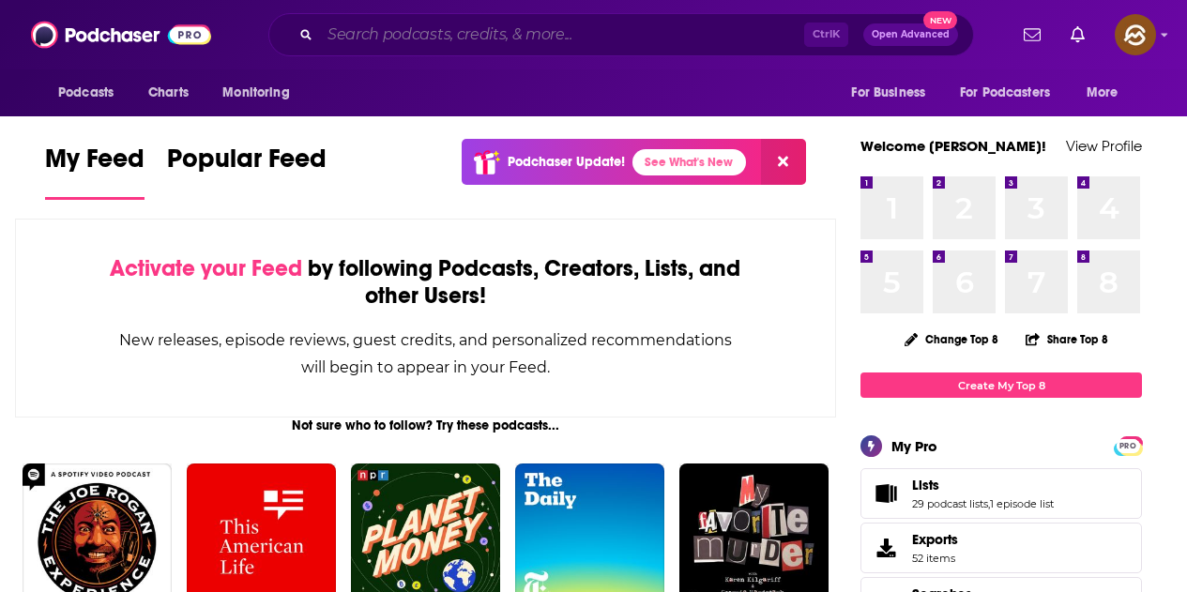
click at [432, 33] on input "Search podcasts, credits, & more..." at bounding box center [562, 35] width 484 height 30
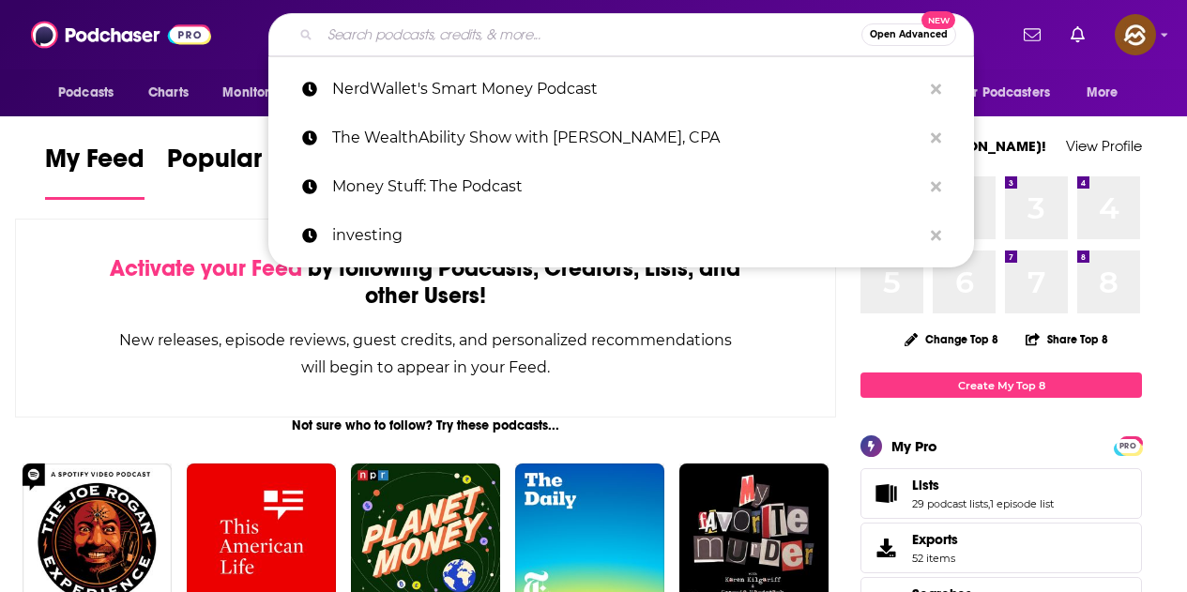
paste input "Actual Justice Warrior"
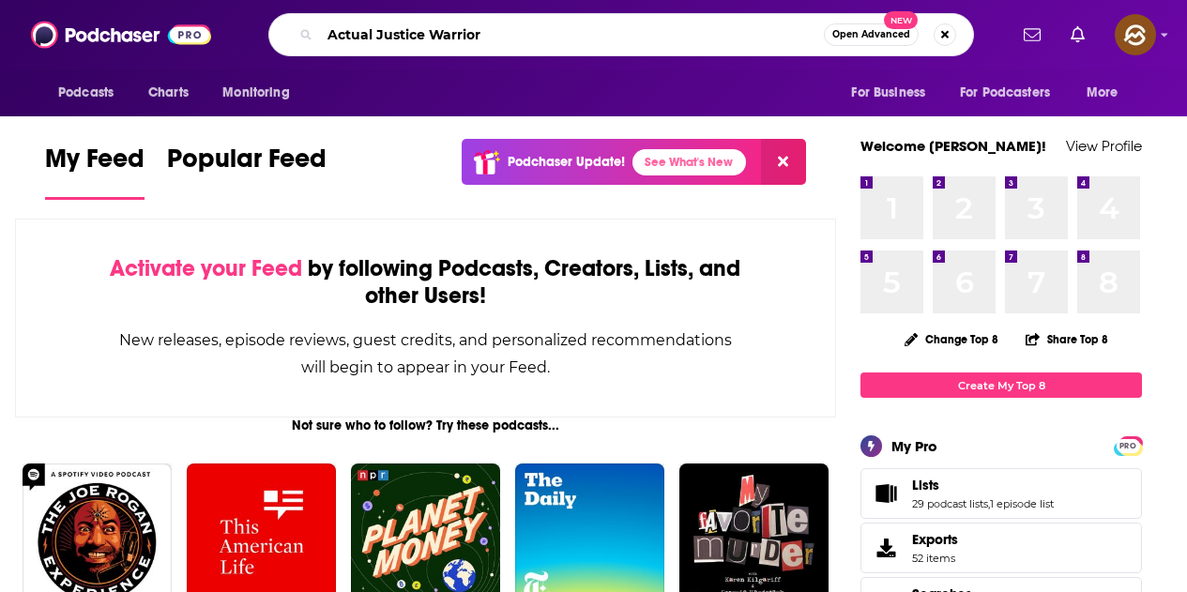
type input "Actual Justice Warrior"
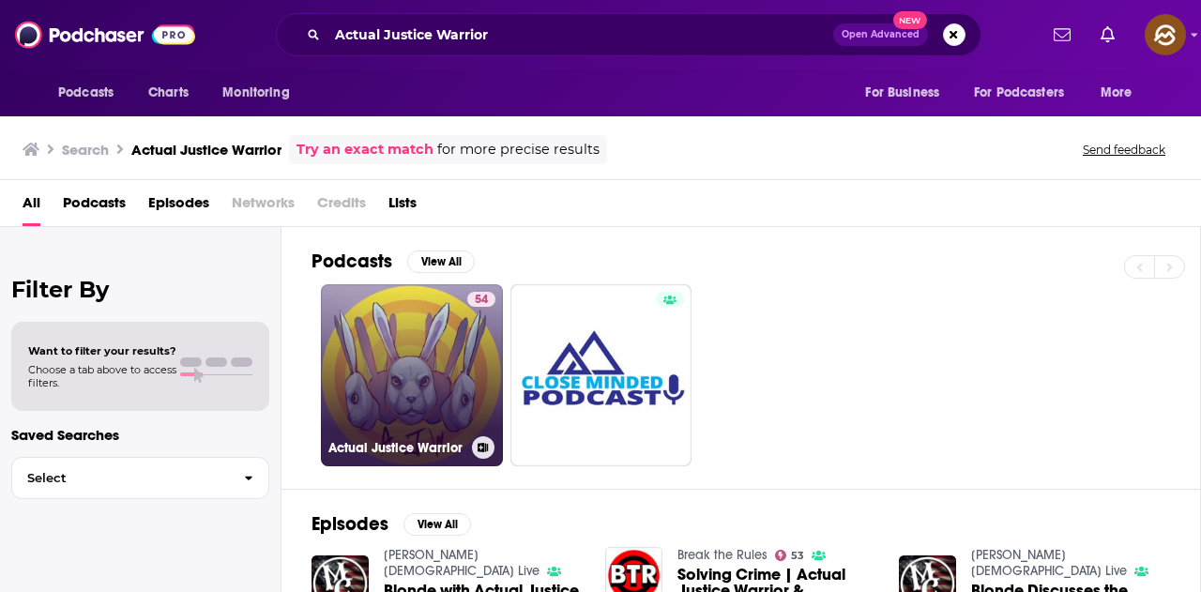
click at [440, 348] on link "54 Actual Justice Warrior" at bounding box center [412, 375] width 182 height 182
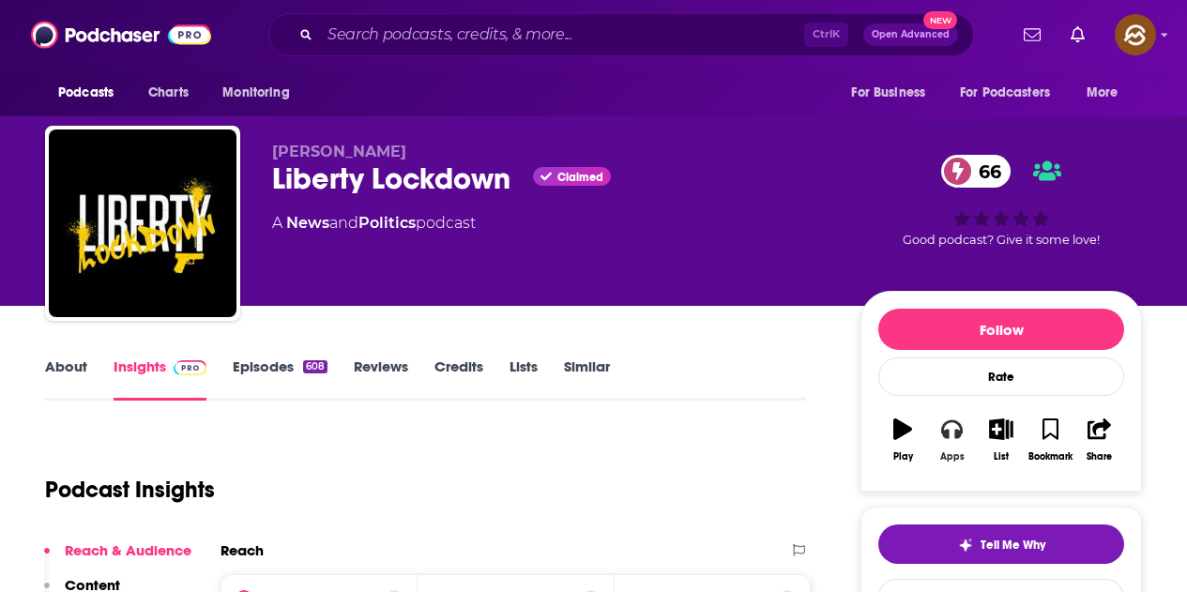
click at [968, 420] on button "Apps" at bounding box center [951, 440] width 49 height 68
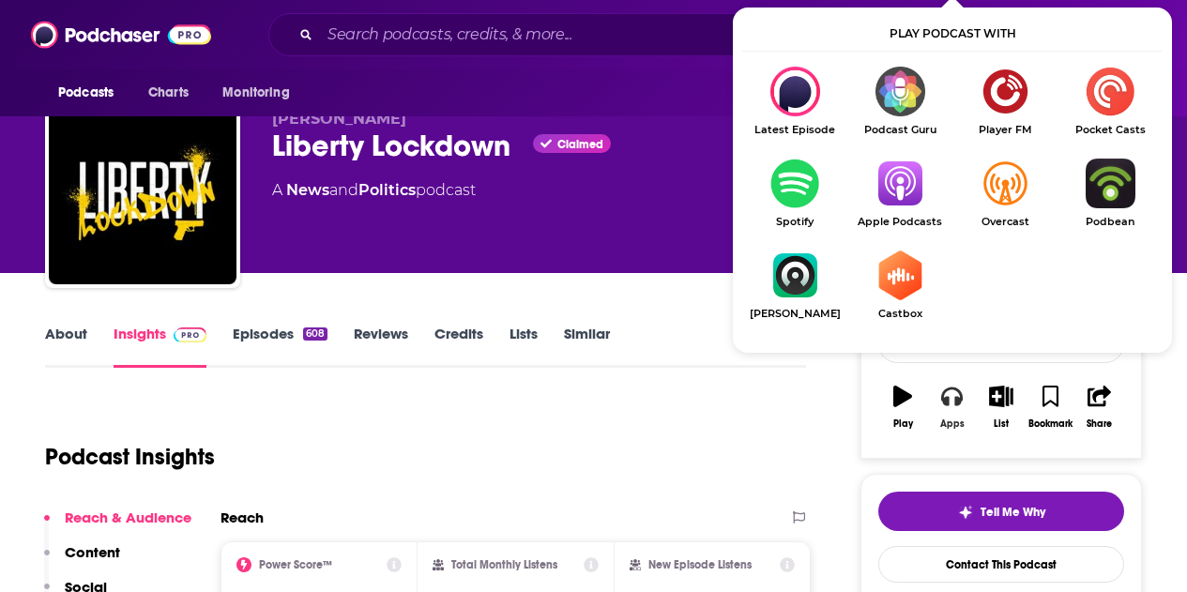
scroll to position [94, 0]
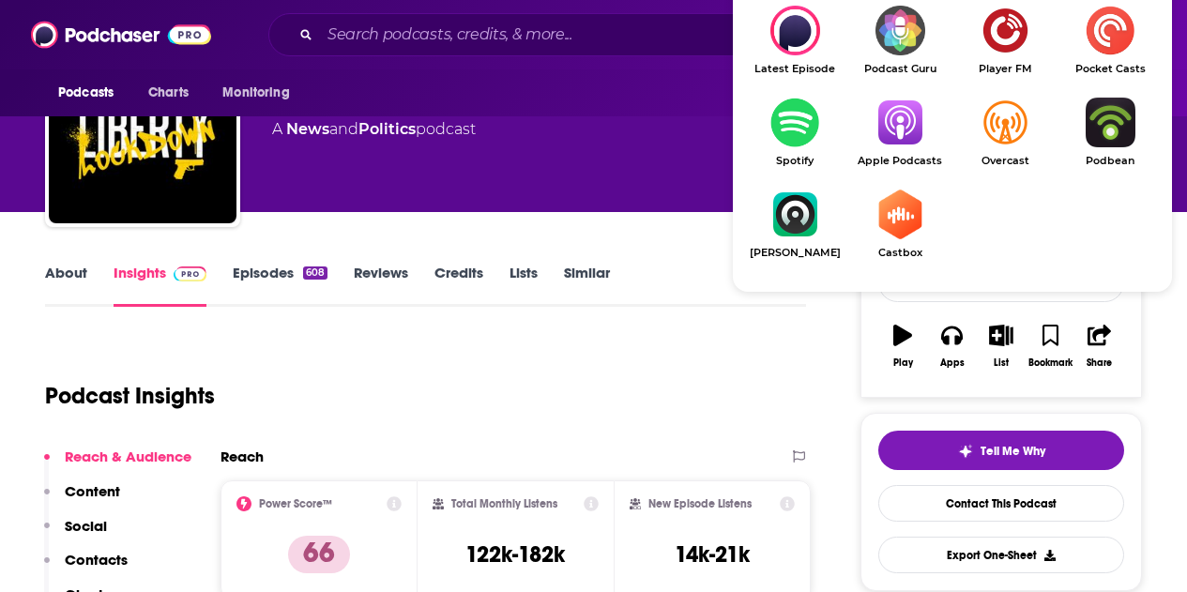
click at [909, 134] on img "Show Listen On dropdown" at bounding box center [899, 123] width 105 height 50
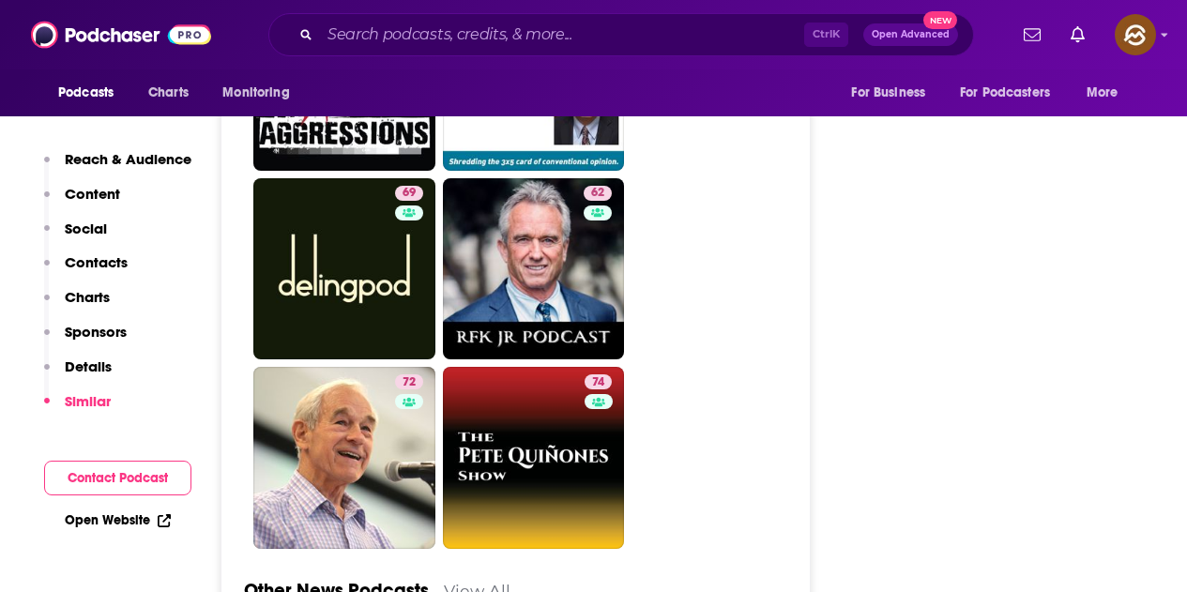
scroll to position [5630, 0]
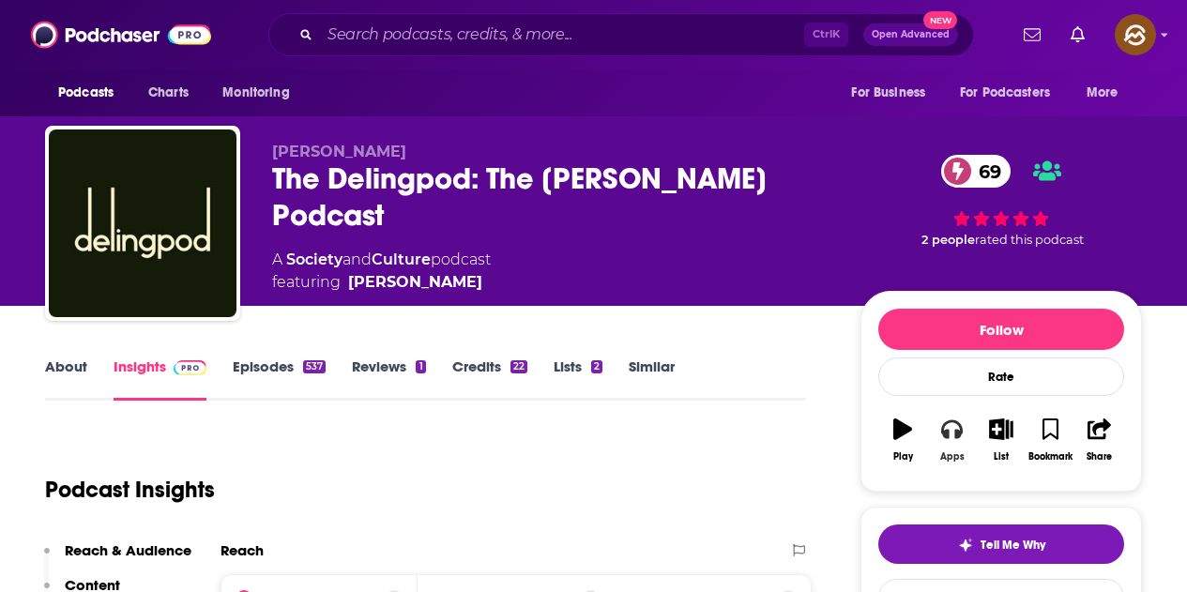
click at [948, 451] on div "Apps" at bounding box center [952, 456] width 24 height 11
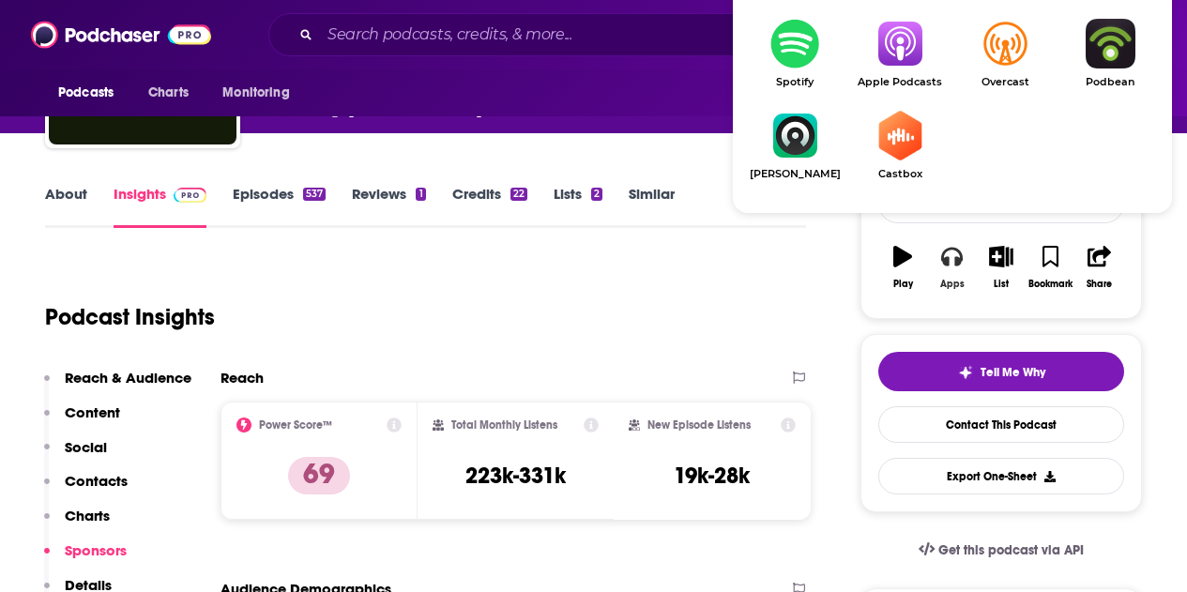
scroll to position [188, 0]
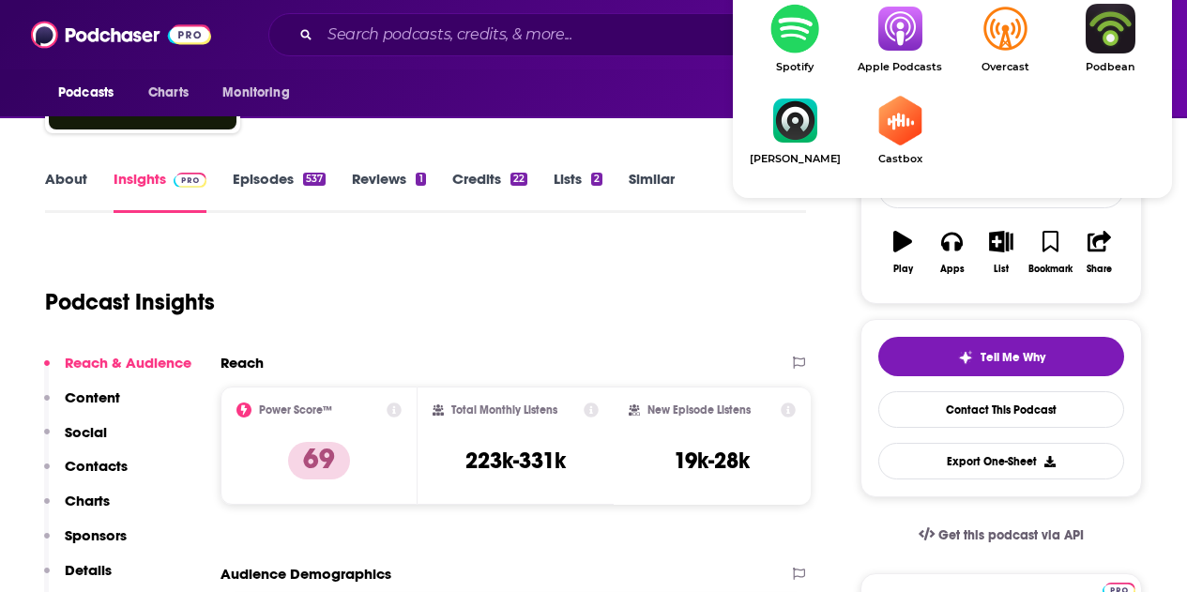
click at [893, 63] on span "Apple Podcasts" at bounding box center [899, 67] width 105 height 12
